Goal: Task Accomplishment & Management: Use online tool/utility

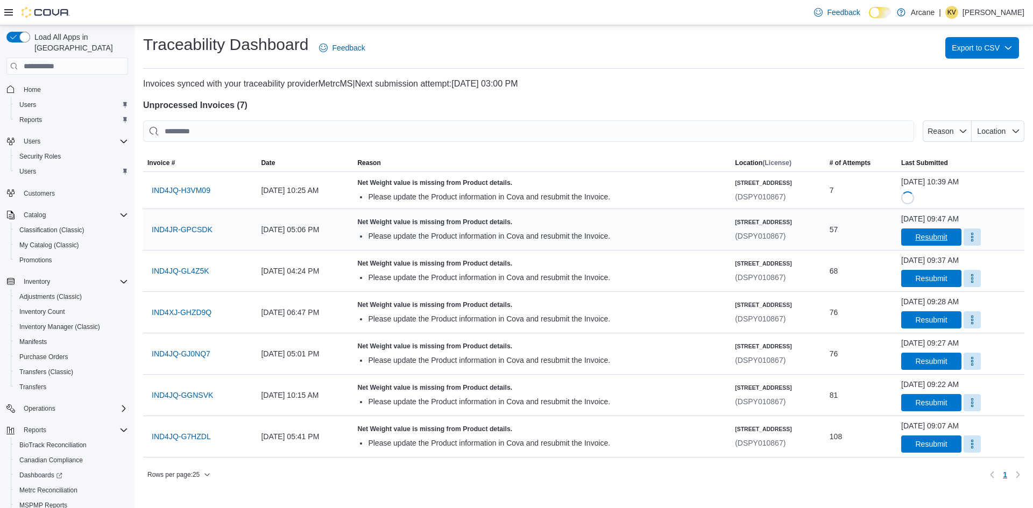
click at [918, 236] on span "Resubmit" at bounding box center [931, 237] width 32 height 11
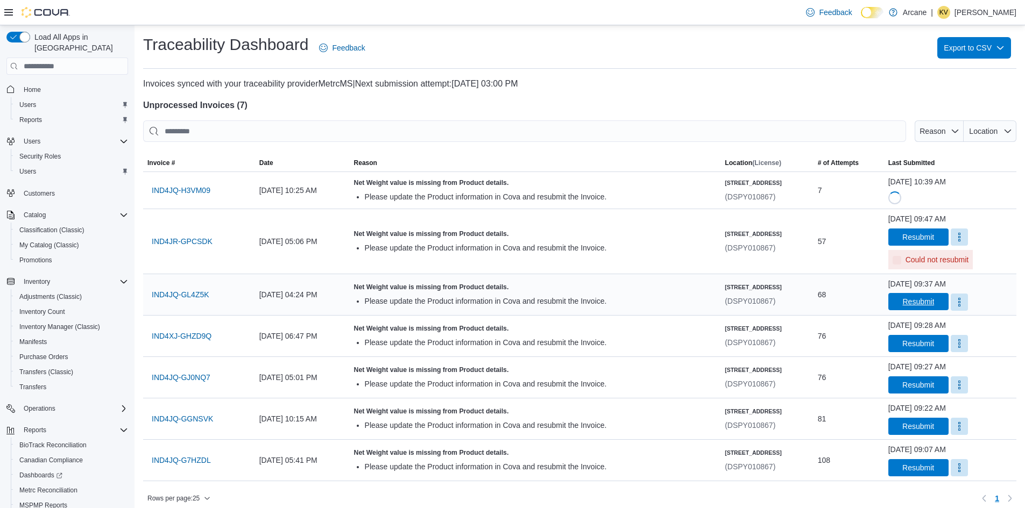
click at [918, 275] on div "[DATE] 09:37 AM Resubmit" at bounding box center [950, 294] width 132 height 41
click at [915, 304] on span "Resubmit" at bounding box center [918, 301] width 32 height 11
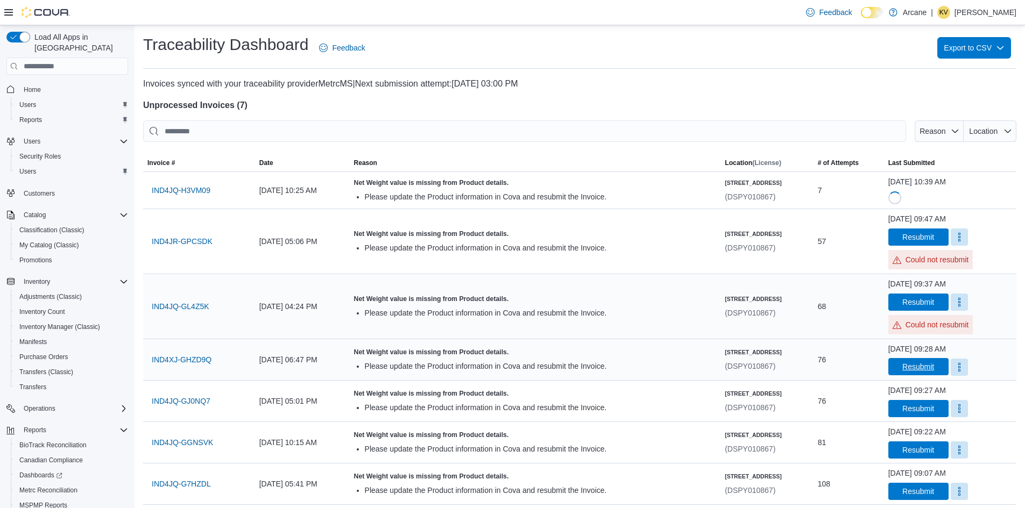
click at [914, 372] on span "Resubmit" at bounding box center [918, 366] width 32 height 11
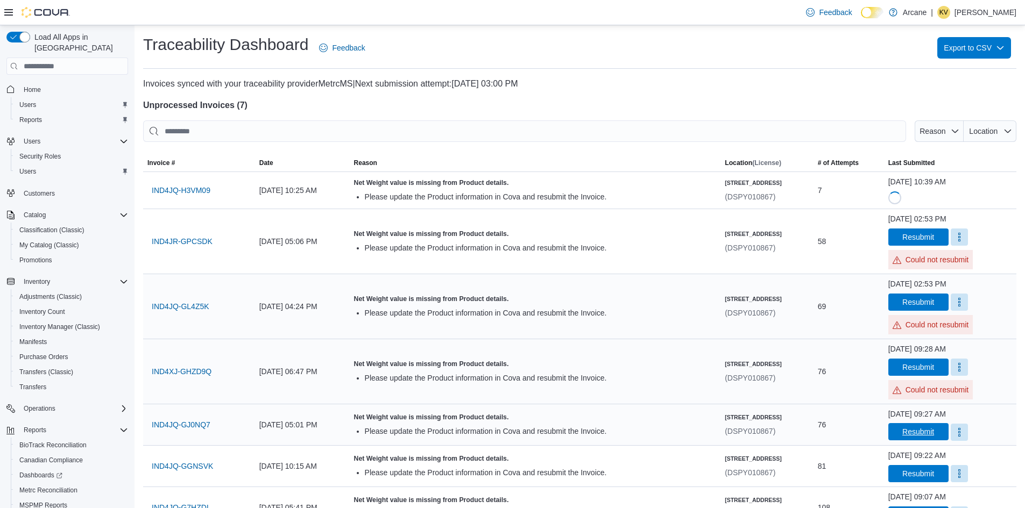
click at [920, 430] on span "Resubmit" at bounding box center [918, 432] width 32 height 11
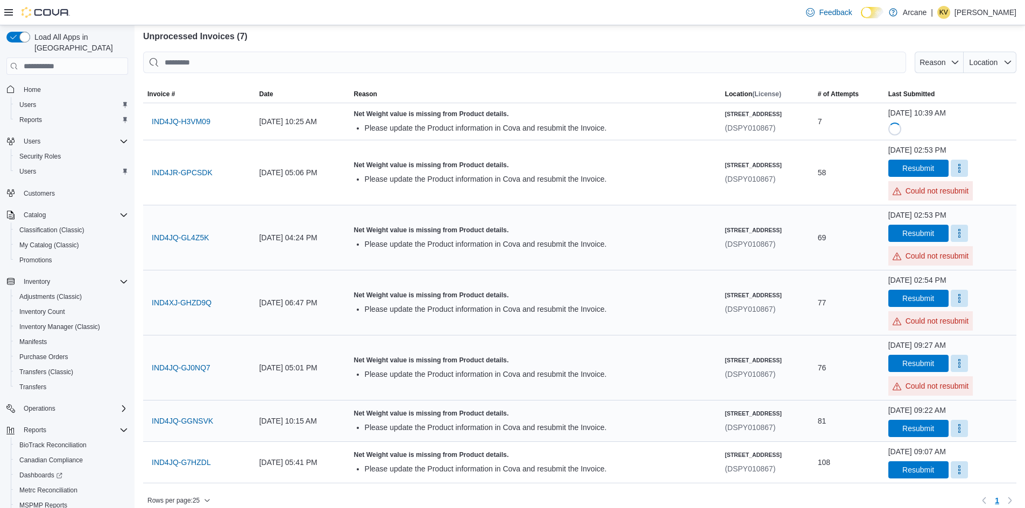
scroll to position [79, 0]
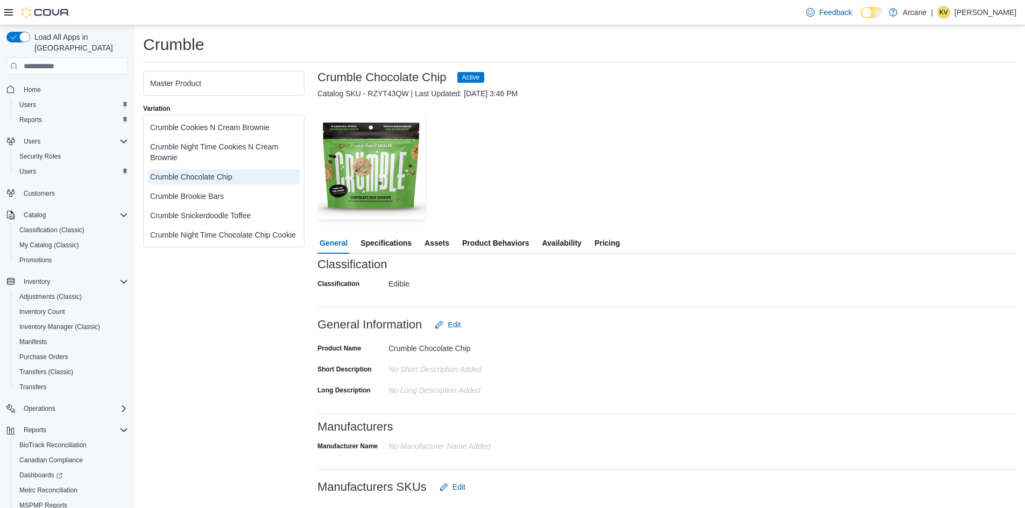
scroll to position [54, 0]
